Goal: Contribute content

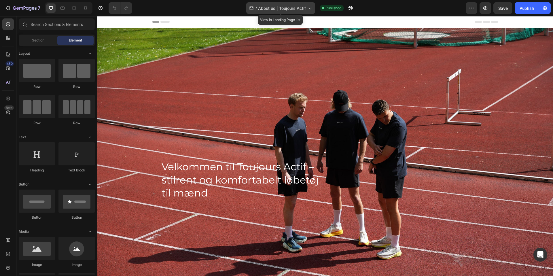
click at [299, 6] on span "About us | Toujours Actif" at bounding box center [282, 8] width 48 height 6
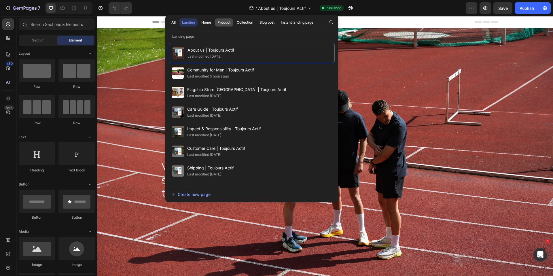
click at [229, 22] on div "Product" at bounding box center [224, 22] width 13 height 5
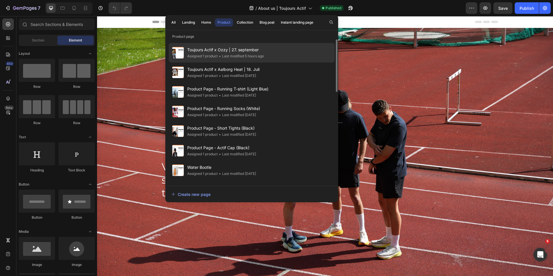
click at [230, 52] on span "Toujours Actif x Ozzy | 27. september" at bounding box center [225, 49] width 77 height 7
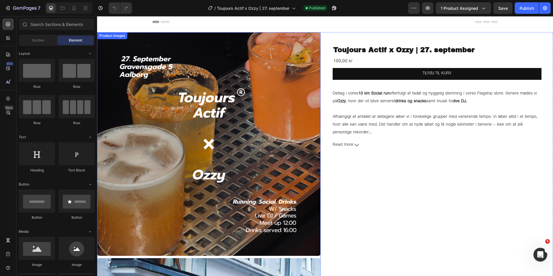
click at [163, 152] on img at bounding box center [209, 144] width 224 height 224
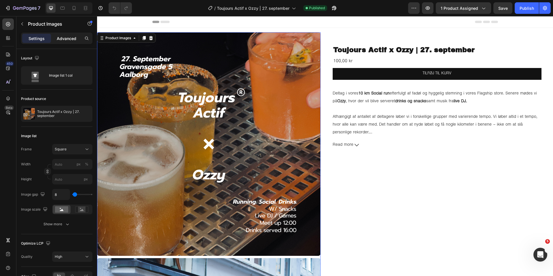
click at [72, 39] on p "Advanced" at bounding box center [67, 38] width 20 height 6
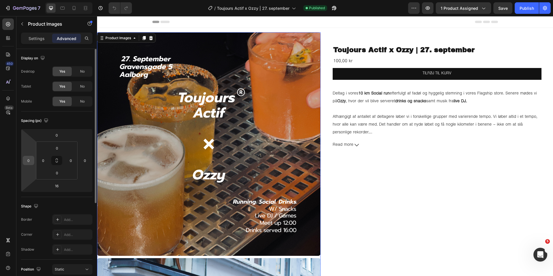
click at [32, 159] on input "0" at bounding box center [28, 160] width 9 height 9
type input "10"
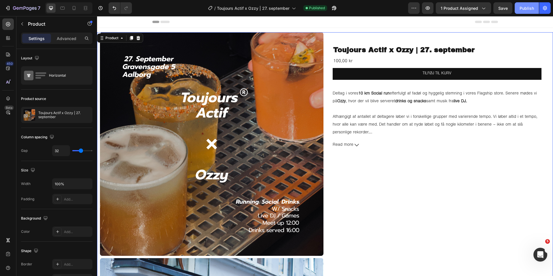
click at [528, 11] on div "Publish" at bounding box center [527, 8] width 14 height 6
click at [114, 7] on icon "Undo/Redo" at bounding box center [114, 8] width 3 height 4
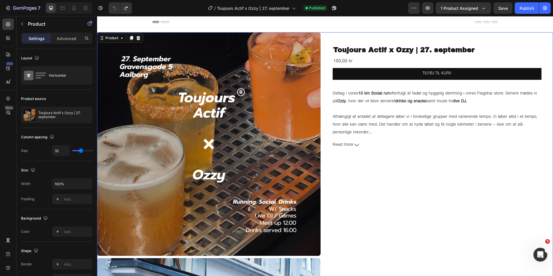
click at [529, 7] on div "Publish" at bounding box center [527, 8] width 14 height 6
